Goal: Task Accomplishment & Management: Complete application form

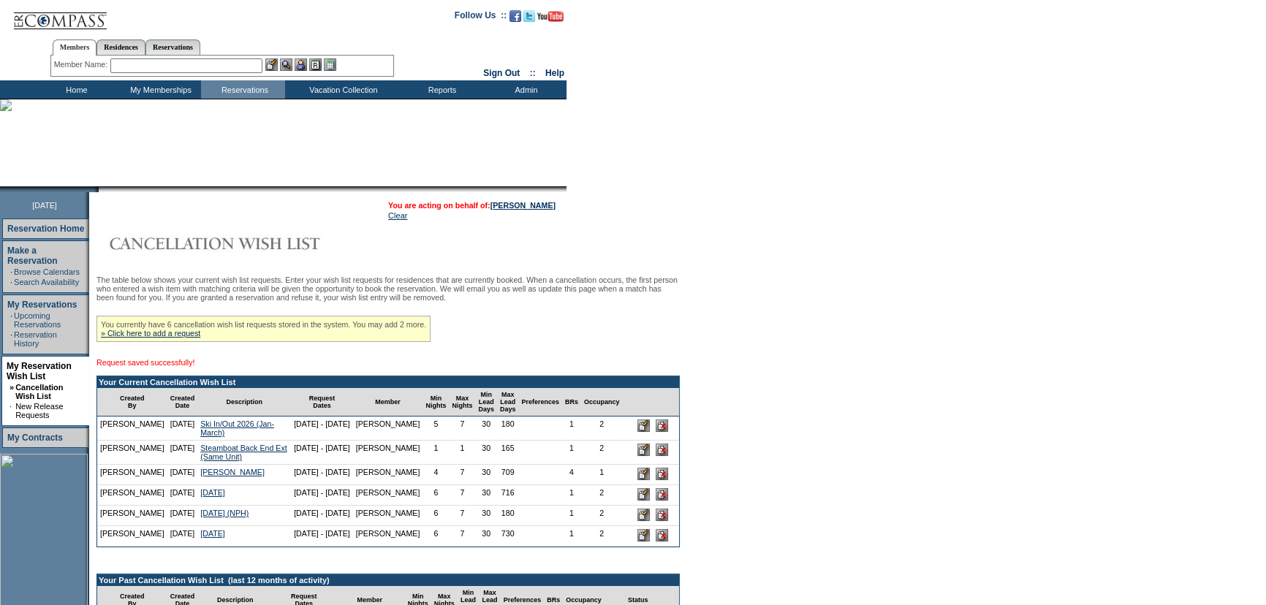
click at [637, 432] on input "image" at bounding box center [643, 426] width 12 height 12
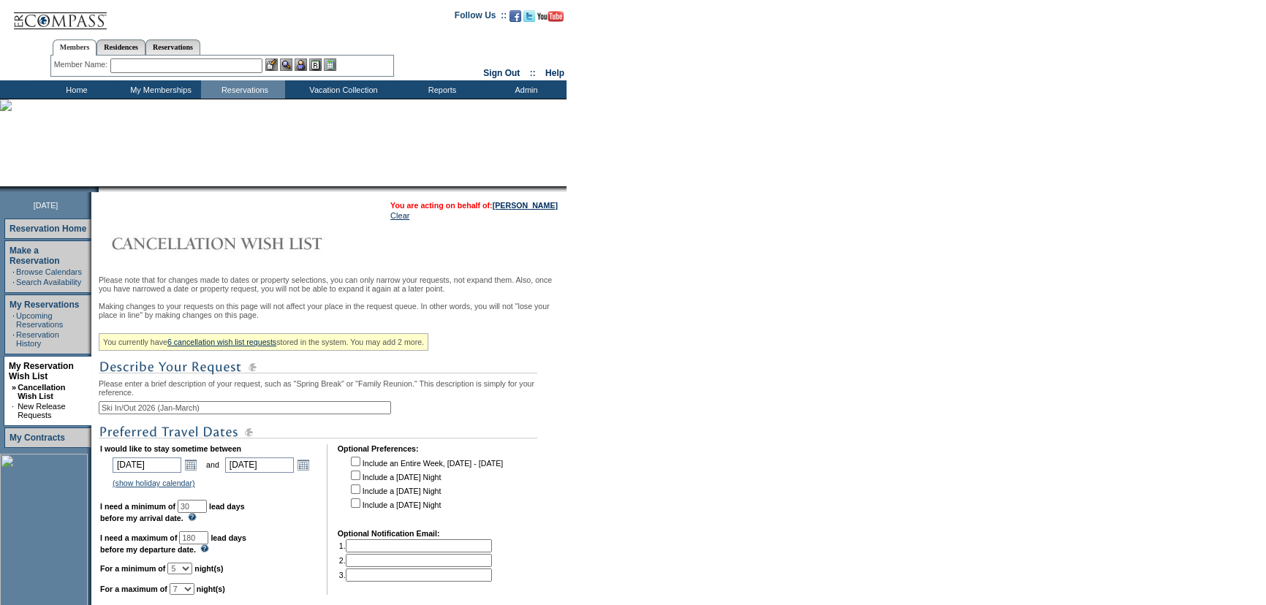
scroll to position [66, 0]
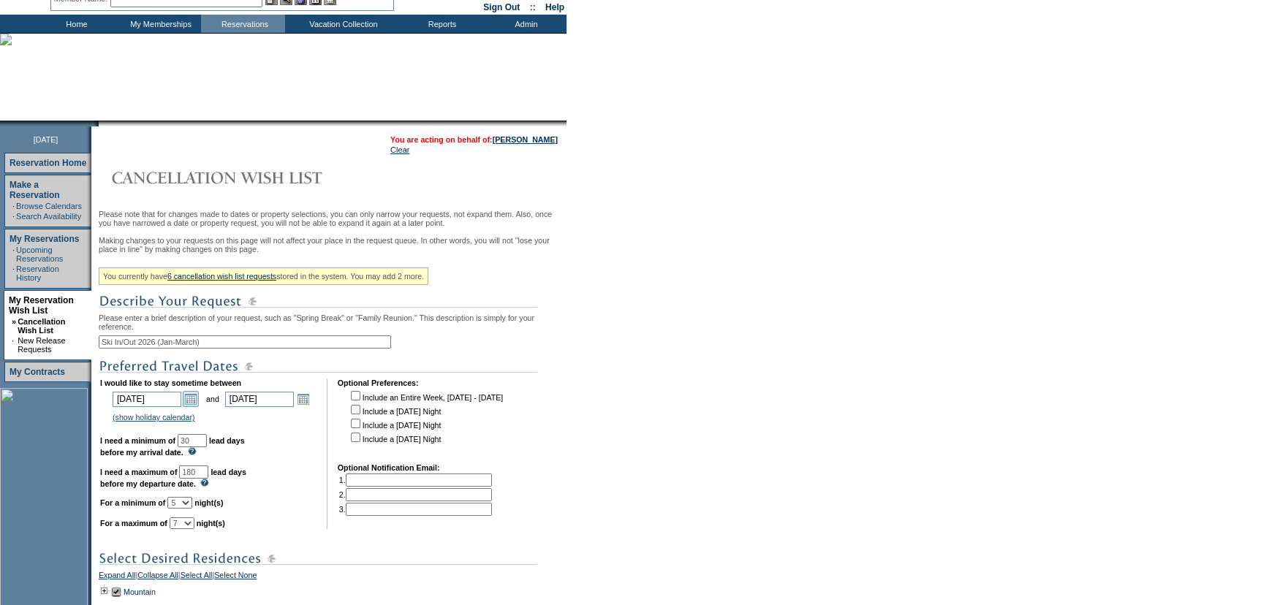
click at [198, 407] on link "Open the calendar popup." at bounding box center [191, 399] width 16 height 16
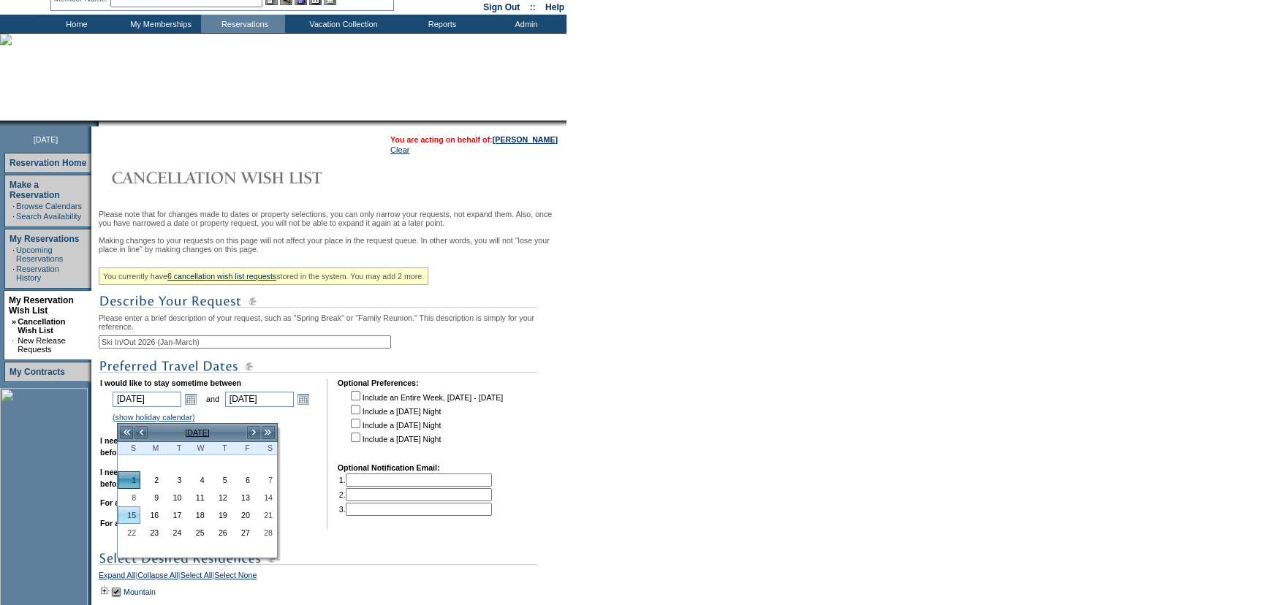
click at [132, 512] on link "15" at bounding box center [128, 515] width 21 height 16
type input "2026-02-15"
type input "2/15/2026"
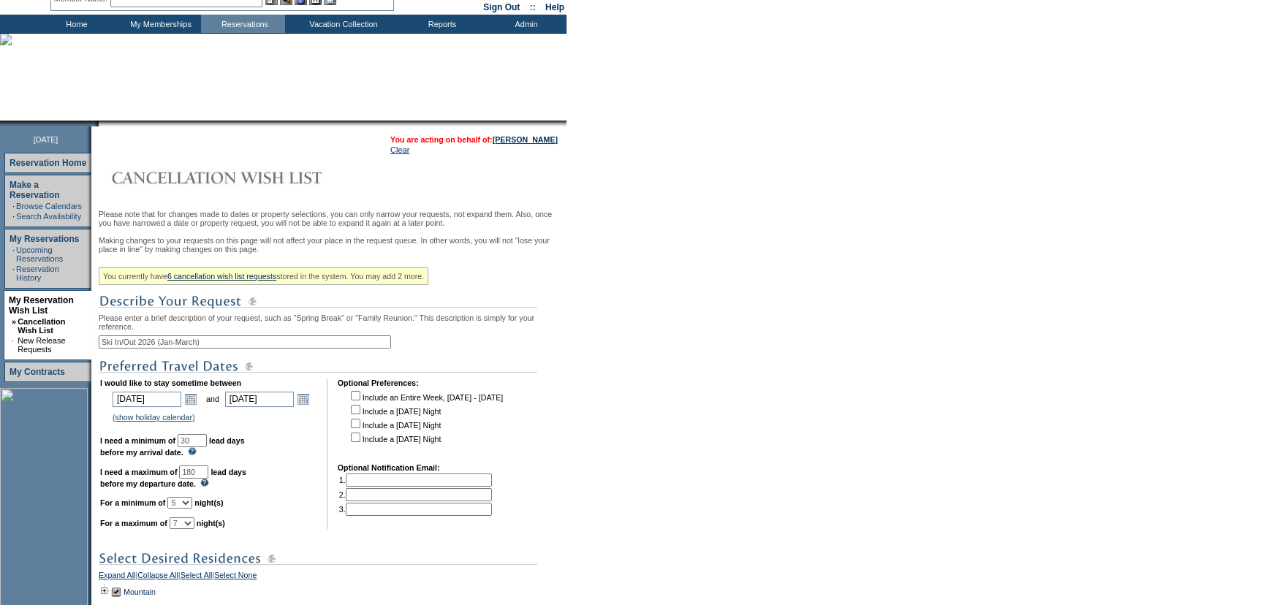
click at [635, 395] on form "Follow Us ::" at bounding box center [633, 359] width 1266 height 851
click at [202, 409] on td "2026-02-15 2/15/2026 Open the calendar popup. << < February 2026 > >> S M T W T…" at bounding box center [156, 399] width 92 height 20
click at [200, 407] on td "Open the calendar popup. << < February 2026 > >> S M T W T F S 1 2 3 4 5 6 7 8 …" at bounding box center [190, 399] width 19 height 16
click at [197, 407] on link "Open the calendar popup." at bounding box center [191, 399] width 16 height 16
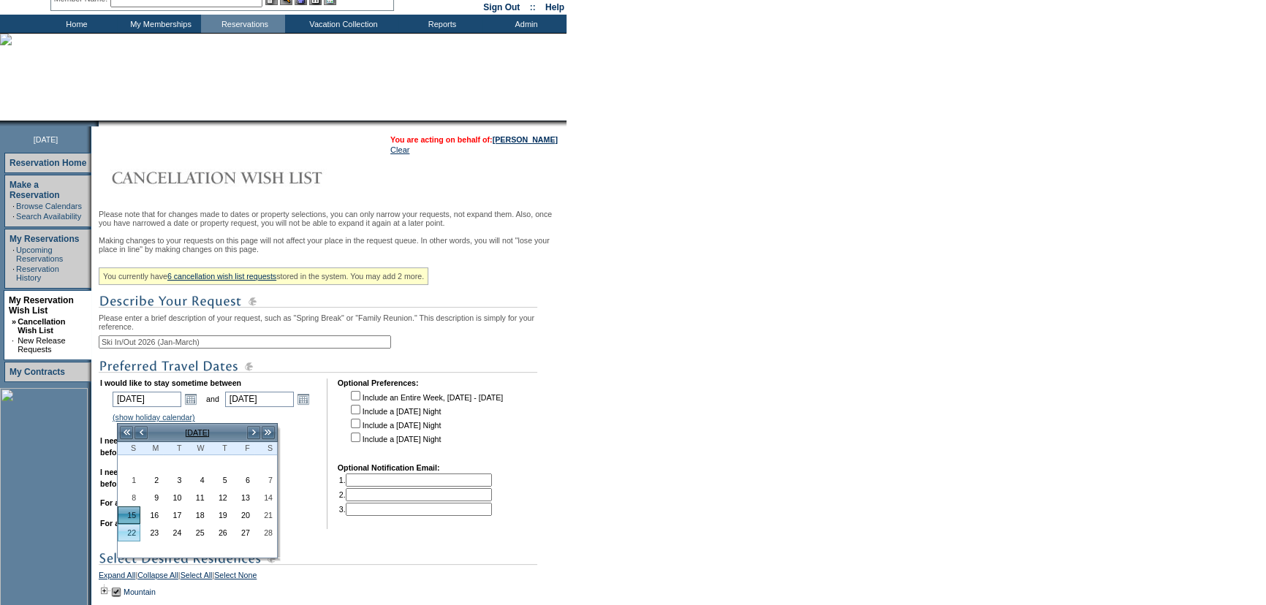
click at [132, 526] on link "22" at bounding box center [128, 533] width 21 height 16
type input "2026-02-22"
type input "2/22/2026"
click at [644, 428] on form "Follow Us ::" at bounding box center [633, 359] width 1266 height 851
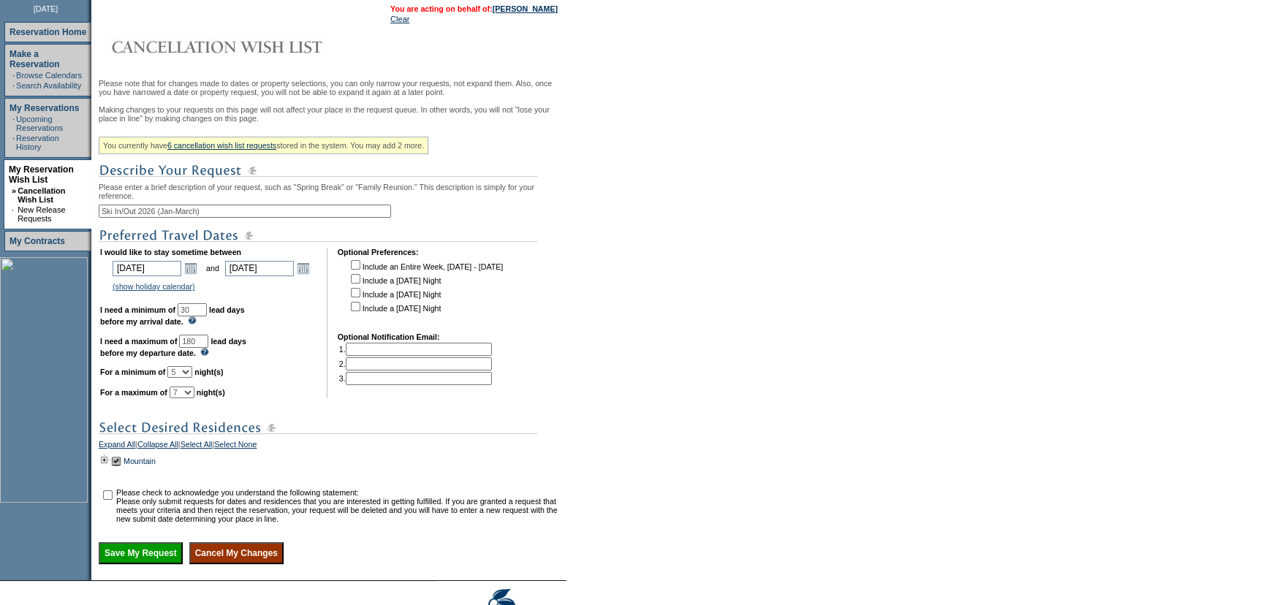
click at [653, 307] on form "Follow Us ::" at bounding box center [633, 228] width 1266 height 851
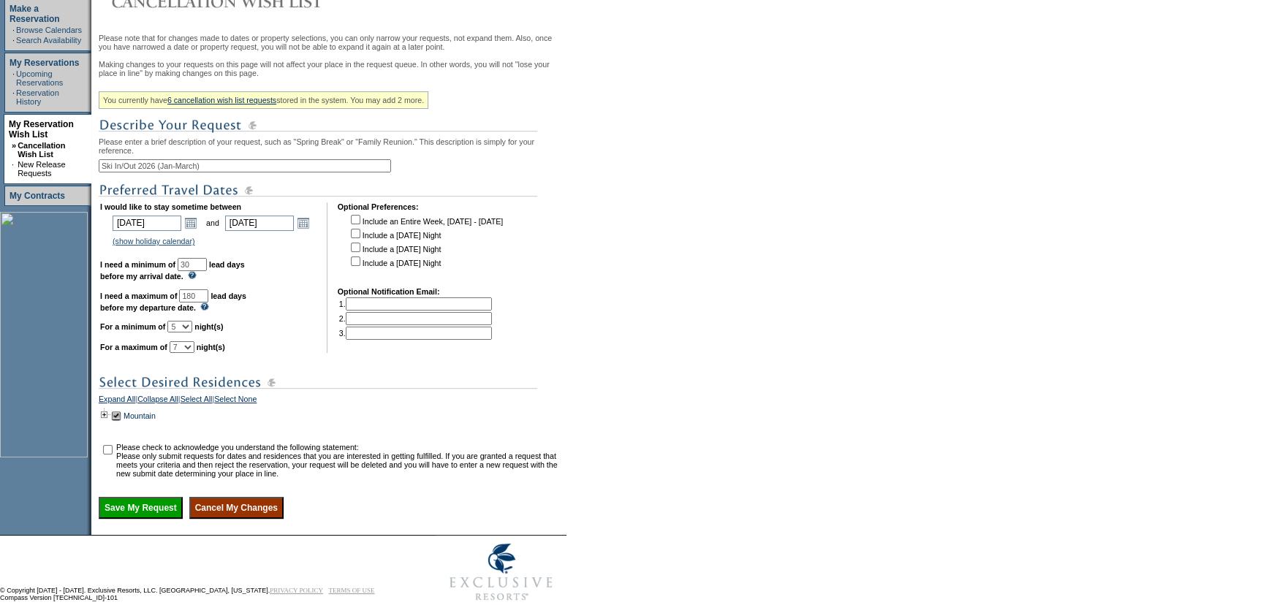
scroll to position [292, 0]
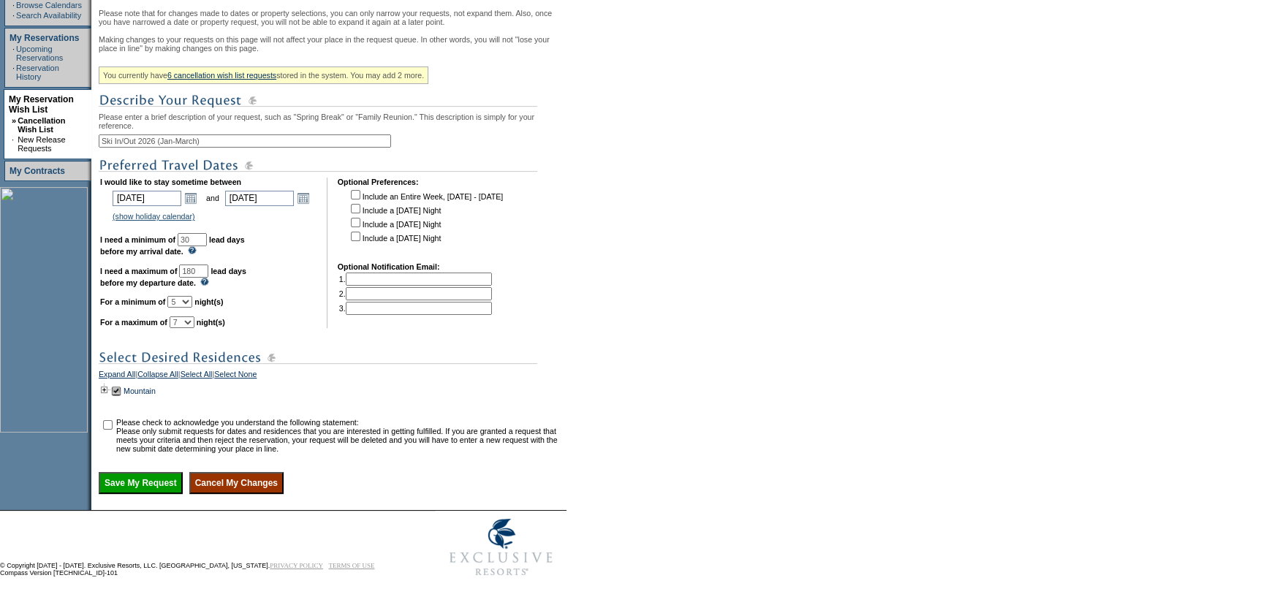
click at [110, 420] on input "checkbox" at bounding box center [108, 425] width 10 height 10
checkbox input "true"
click at [173, 488] on input "Save My Request" at bounding box center [141, 483] width 84 height 22
